Goal: Find specific page/section: Find specific page/section

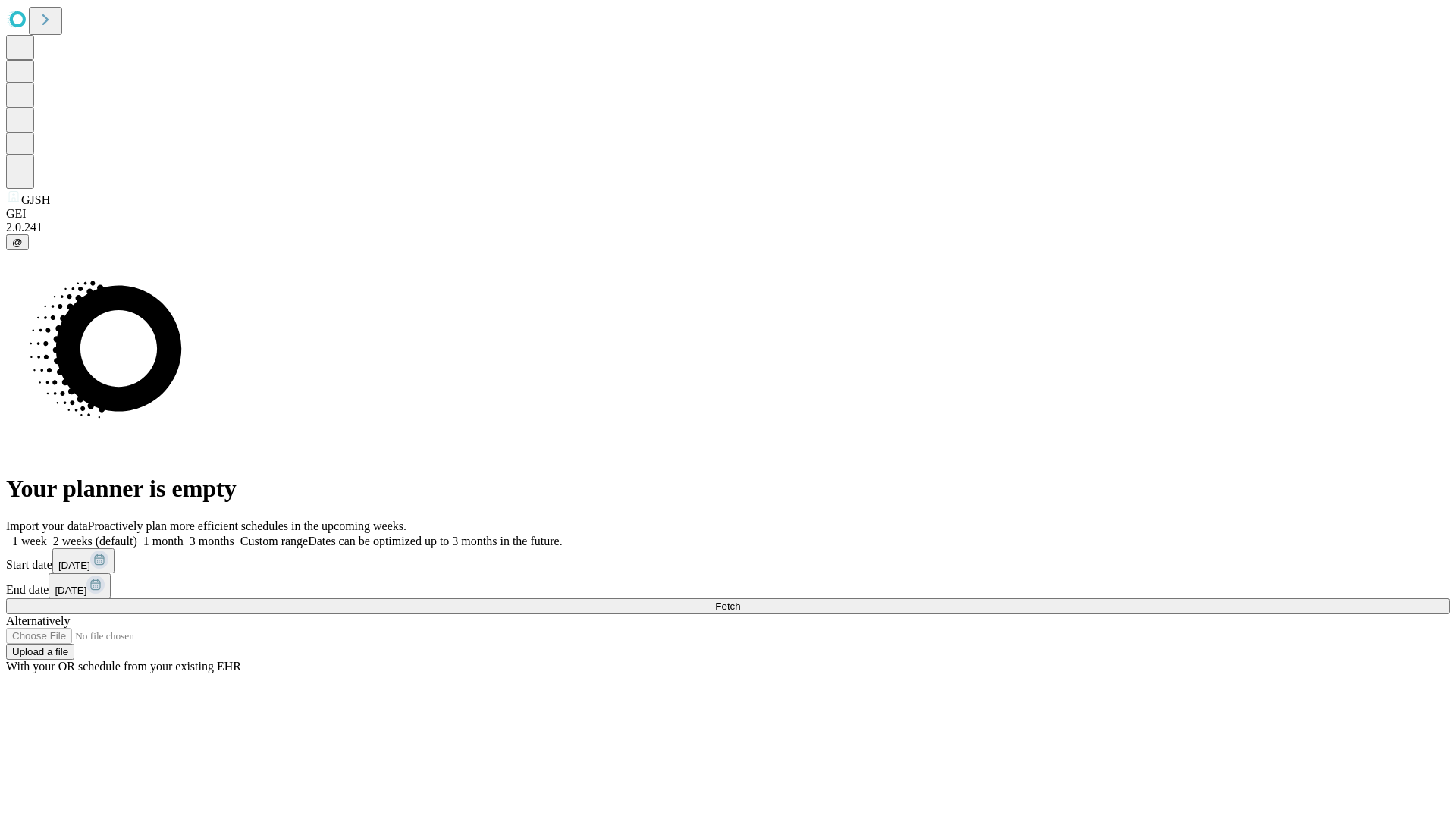
click at [741, 601] on span "Fetch" at bounding box center [728, 606] width 25 height 11
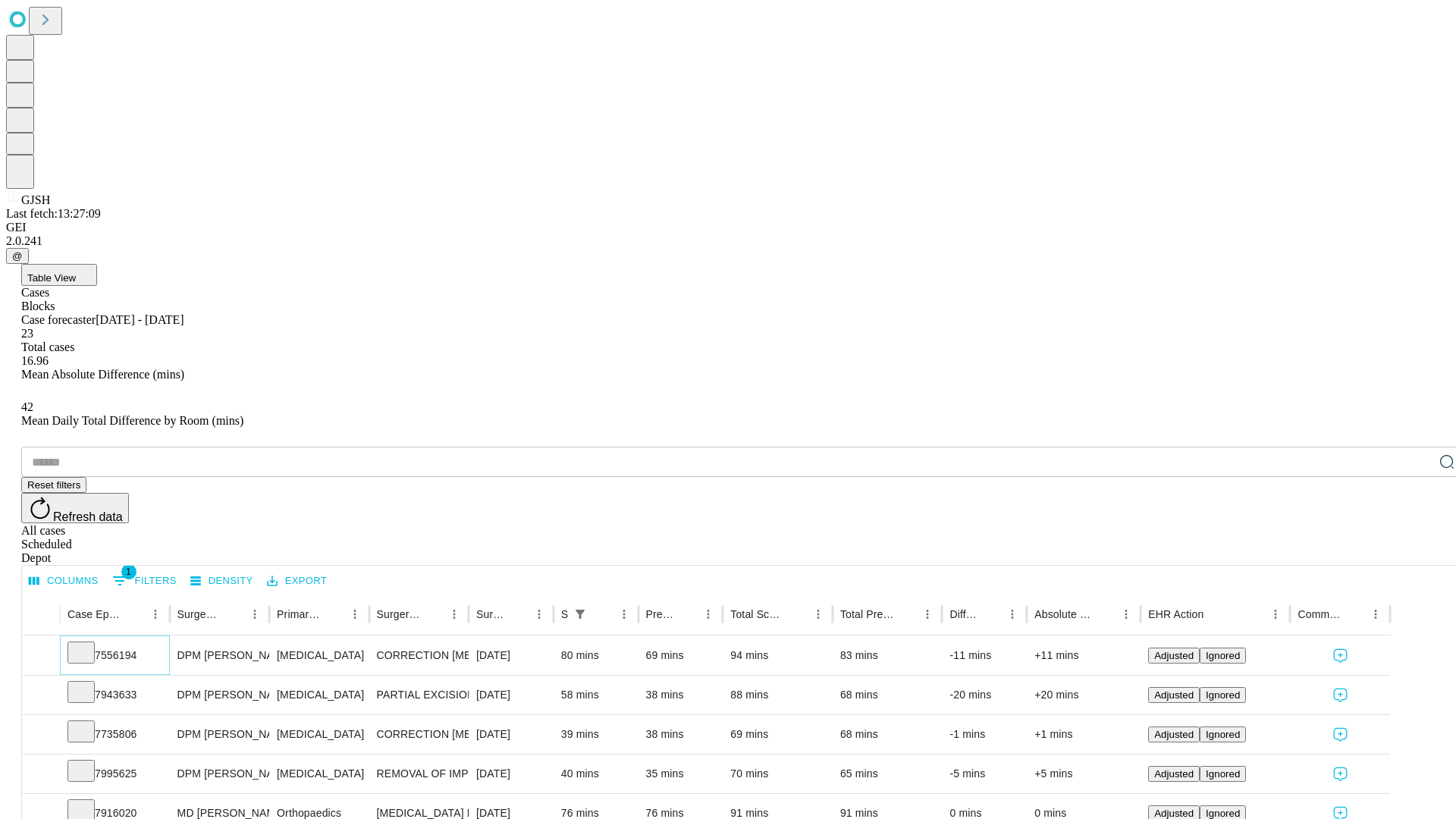
click at [88, 644] on icon at bounding box center [81, 652] width 15 height 15
